Goal: Entertainment & Leisure: Consume media (video, audio)

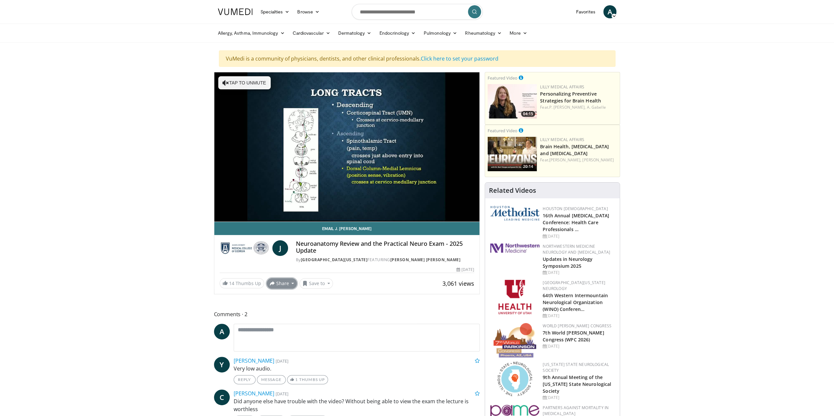
click at [286, 283] on button "Share" at bounding box center [282, 284] width 30 height 10
click at [325, 283] on button "Save to" at bounding box center [315, 284] width 33 height 10
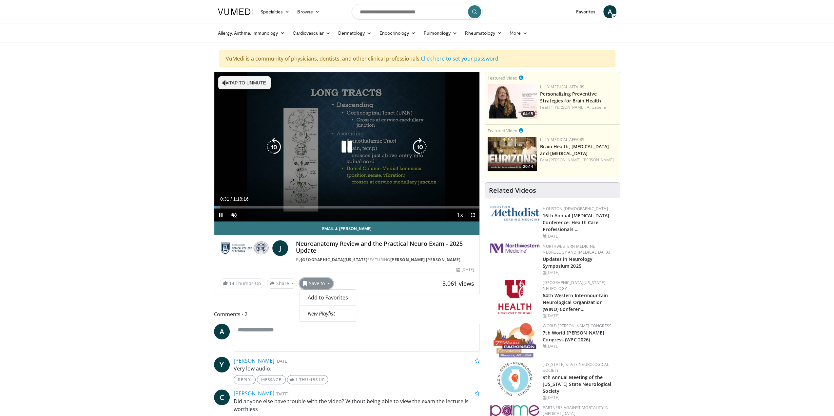
click at [347, 147] on icon "Video Player" at bounding box center [347, 147] width 18 height 18
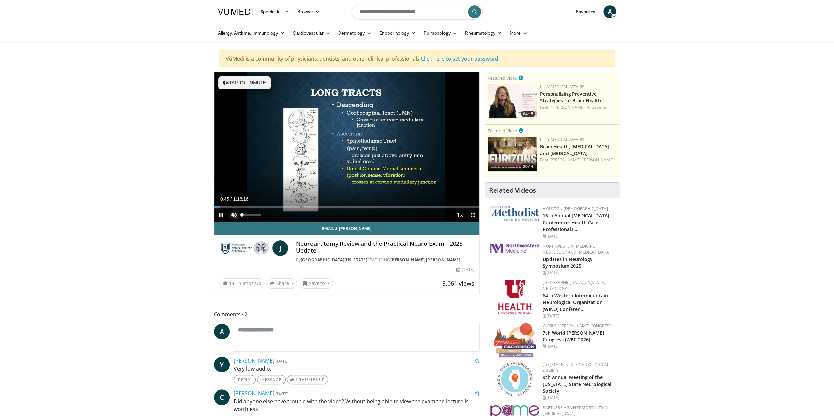
click at [231, 213] on span "Video Player" at bounding box center [233, 215] width 13 height 13
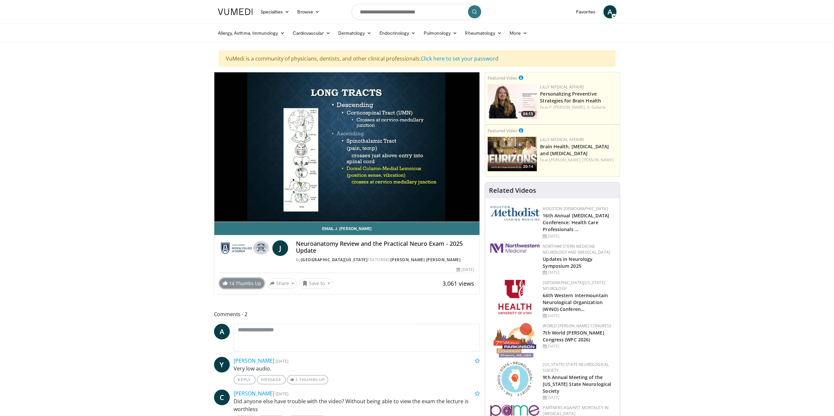
click at [248, 282] on link "14 Thumbs Up" at bounding box center [242, 284] width 45 height 10
click at [327, 283] on button "Save to" at bounding box center [315, 284] width 33 height 10
click at [330, 313] on em "New Playlist" at bounding box center [321, 313] width 27 height 7
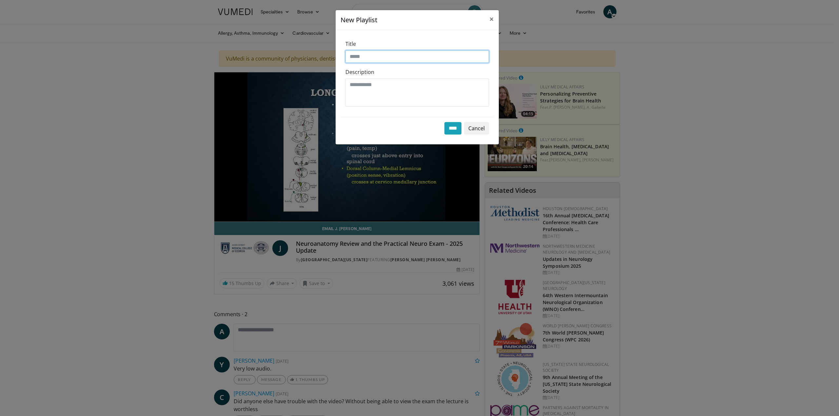
click at [374, 56] on input "Title" at bounding box center [417, 56] width 144 height 12
type input "*"
type input "*******"
click at [375, 84] on textarea "Description" at bounding box center [417, 93] width 144 height 28
click at [446, 128] on input "****" at bounding box center [452, 128] width 17 height 12
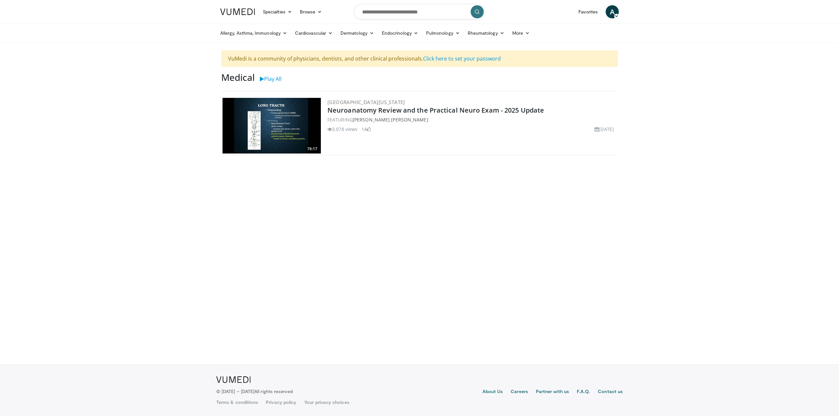
click at [616, 17] on icon at bounding box center [616, 16] width 5 height 5
